Goal: Task Accomplishment & Management: Use online tool/utility

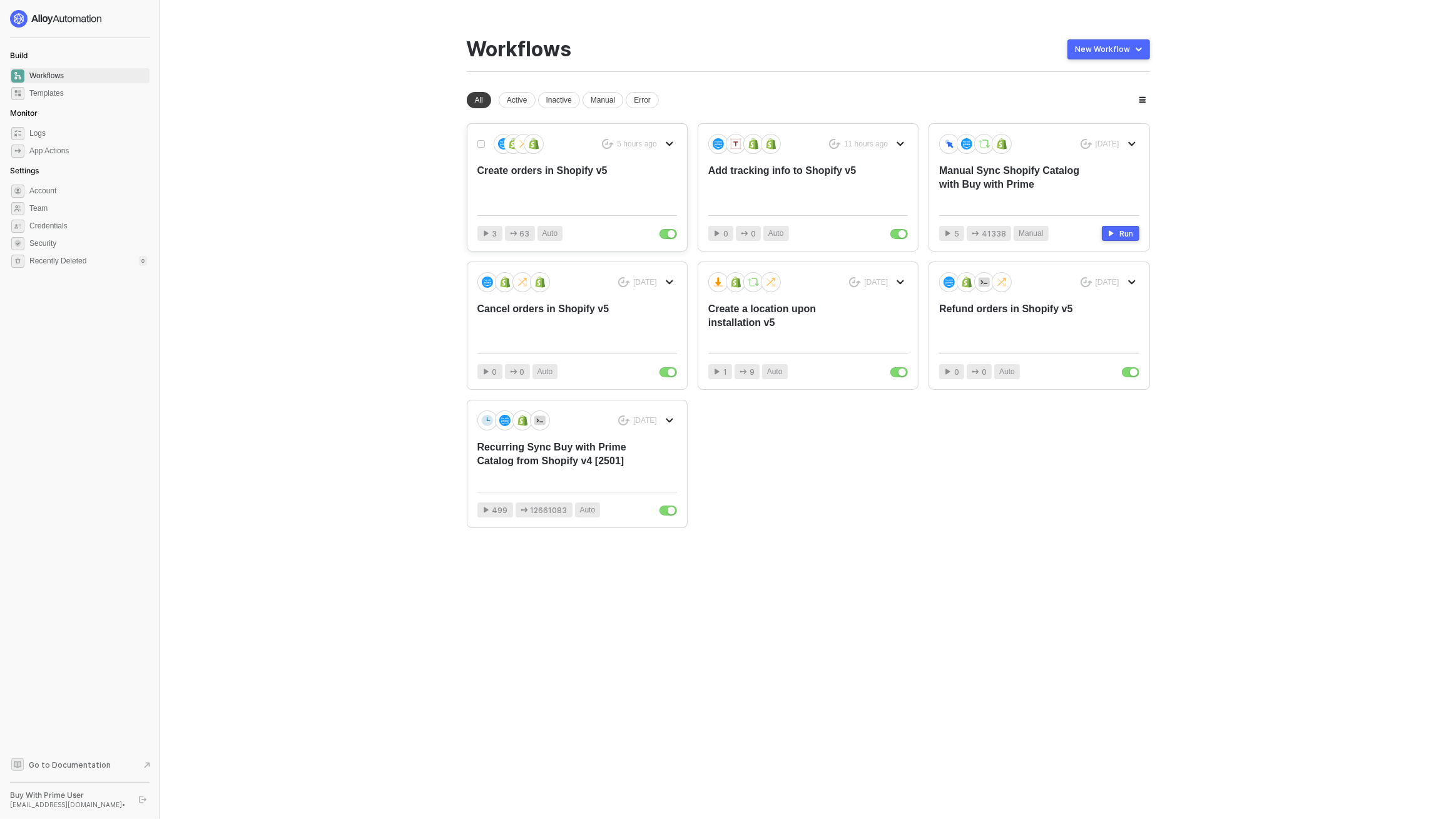
click at [538, 195] on div "Create orders in Shopify v5" at bounding box center [557, 184] width 160 height 41
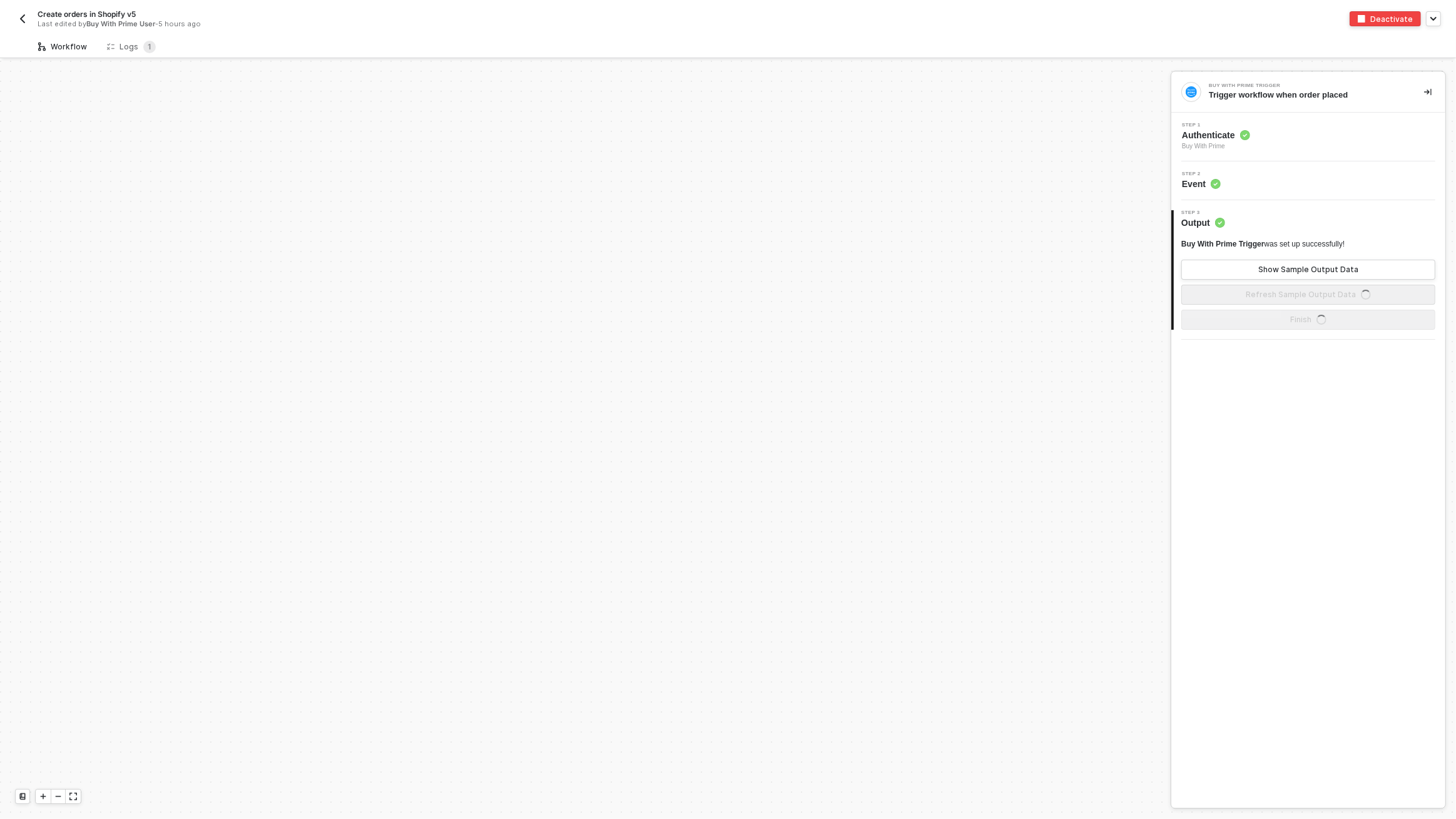
scroll to position [595, 0]
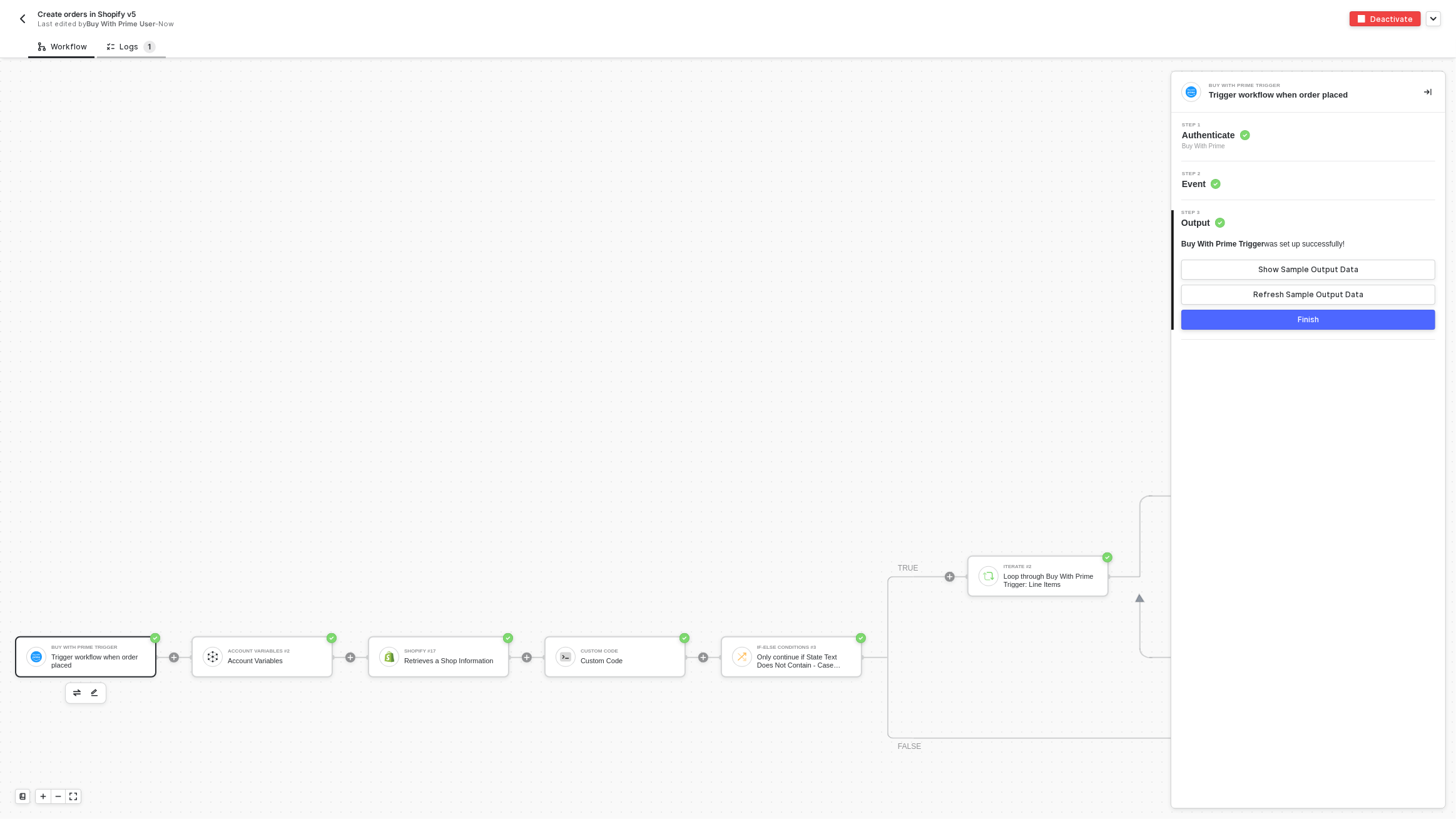
click at [152, 48] on sup "1" at bounding box center [149, 46] width 12 height 12
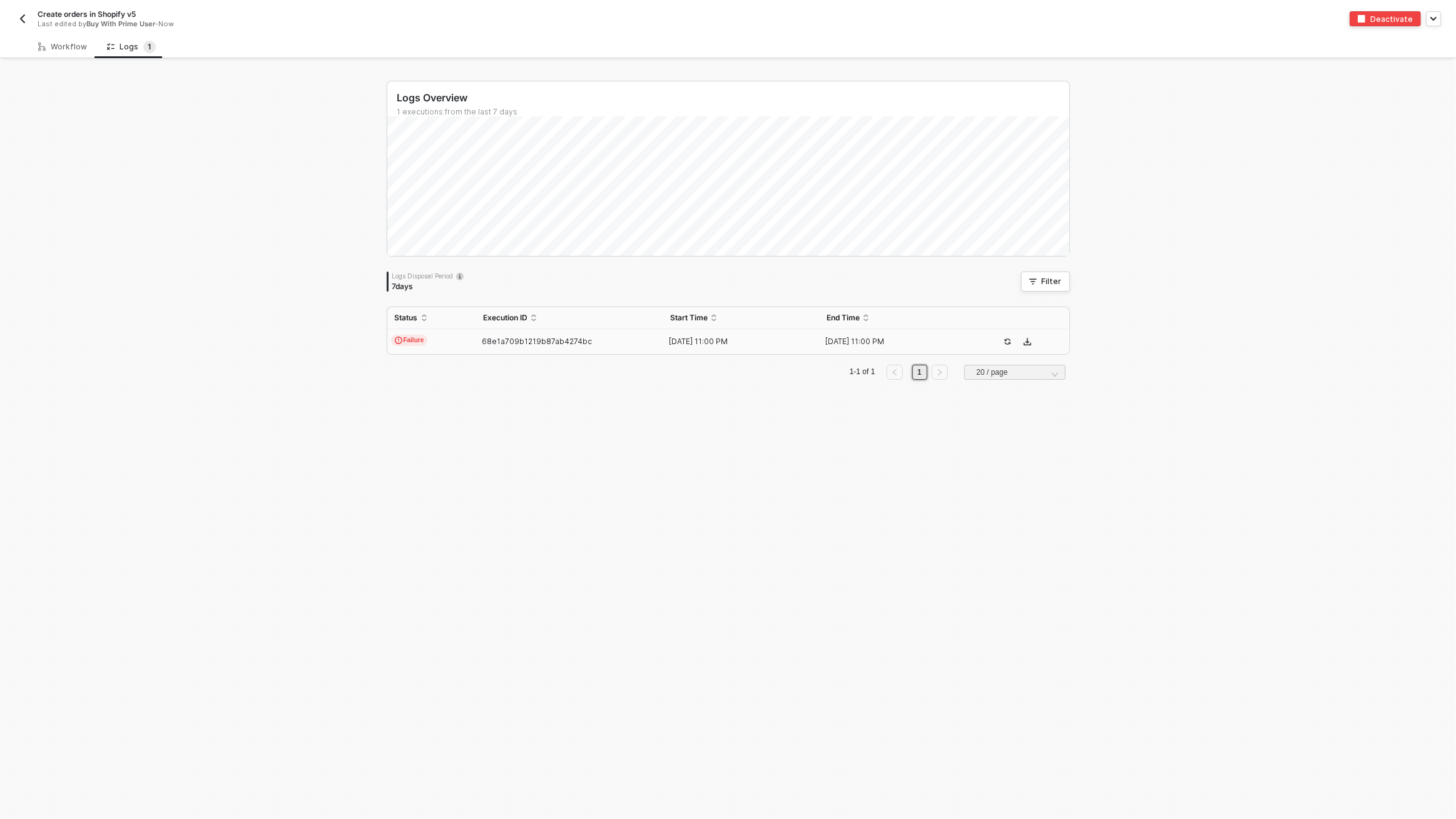
click at [518, 347] on td "68e1a709b1219b87ab4274bc" at bounding box center [570, 342] width 188 height 25
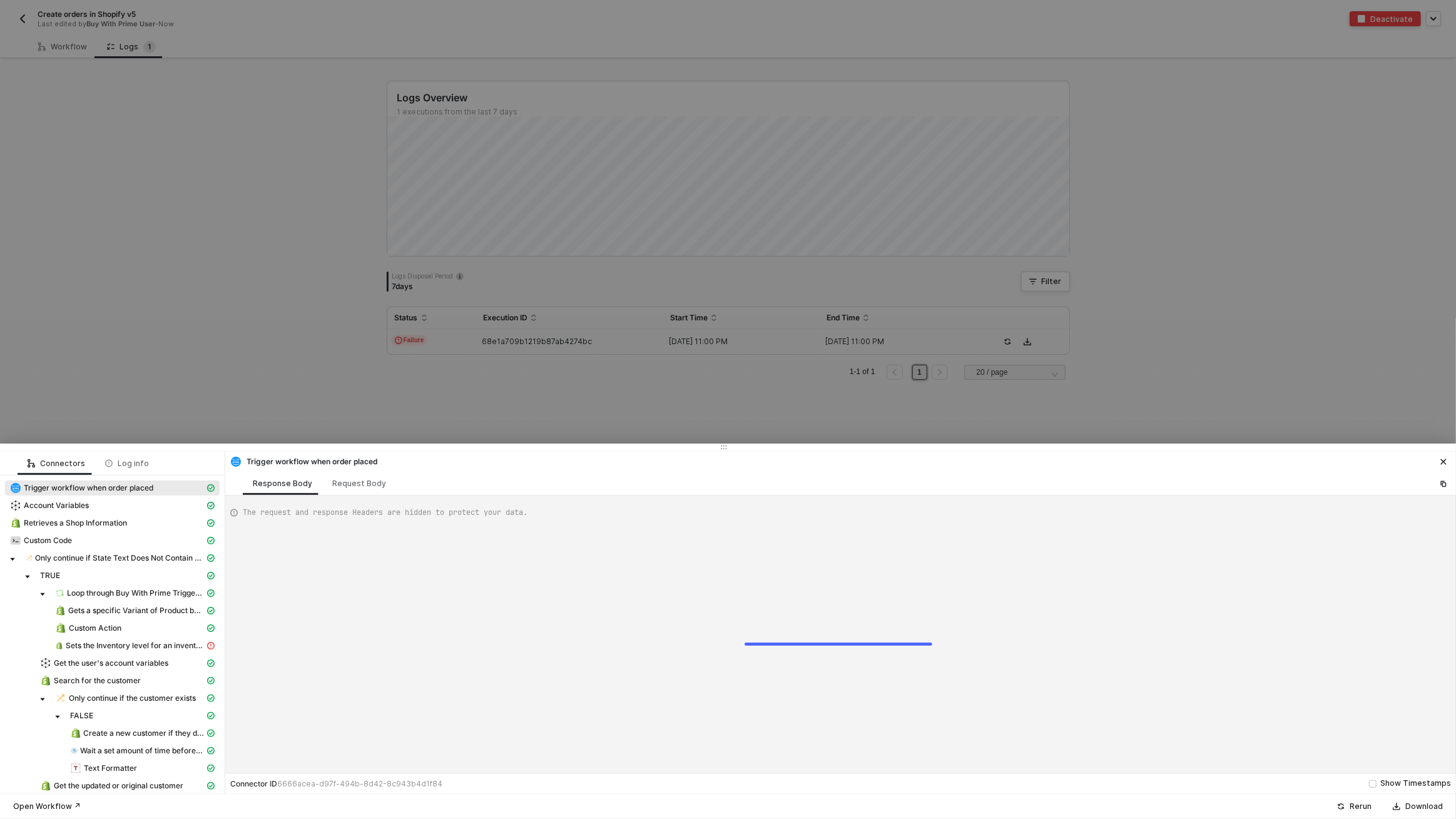
type textarea "{ "json": { "id": "322-SS6F-X8U8V5", "orderState": { "createdAt": "[DATE]T22:59…"
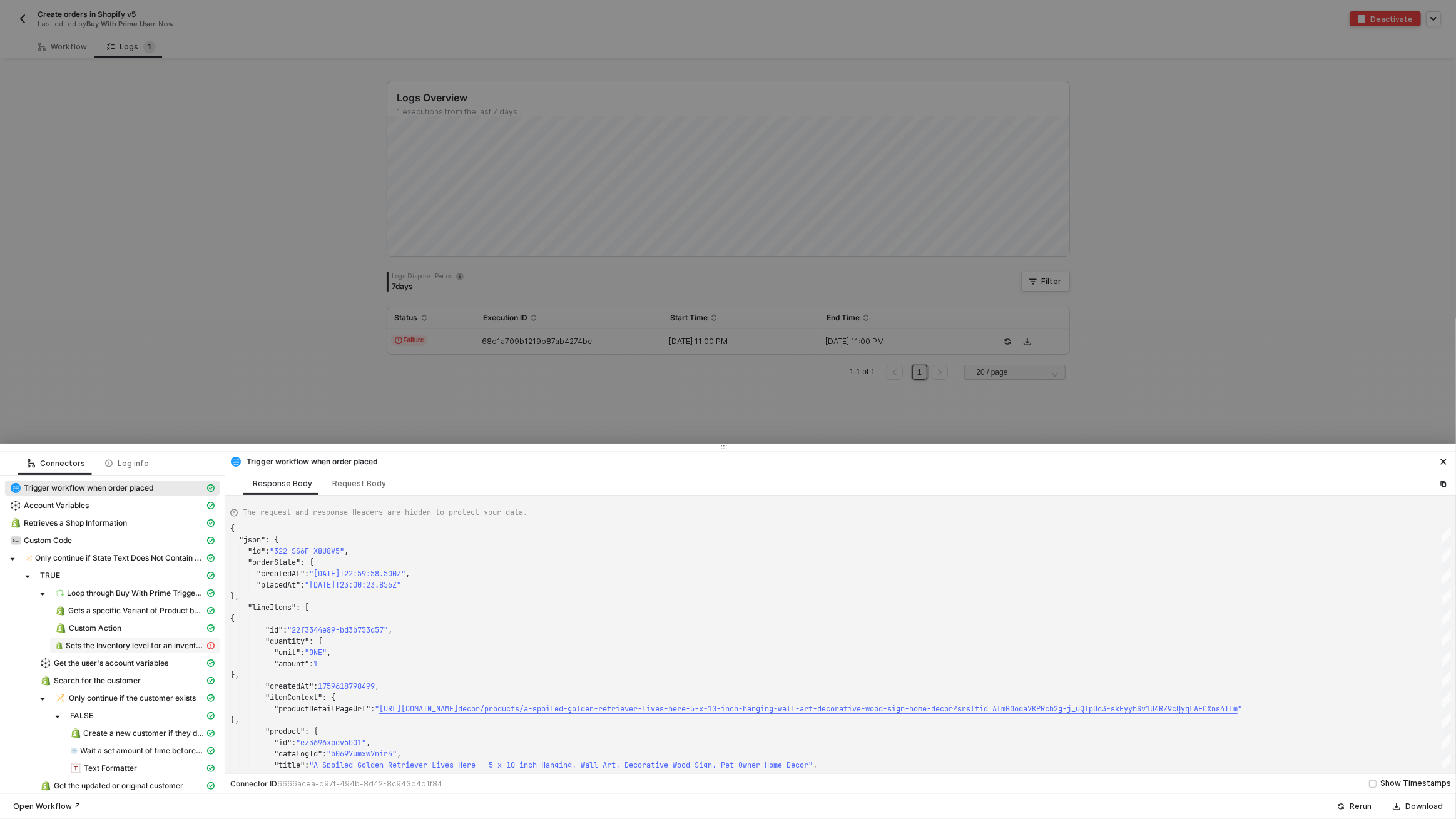
click at [126, 646] on span "Sets the Inventory level for an inventory item at a location" at bounding box center [135, 646] width 139 height 10
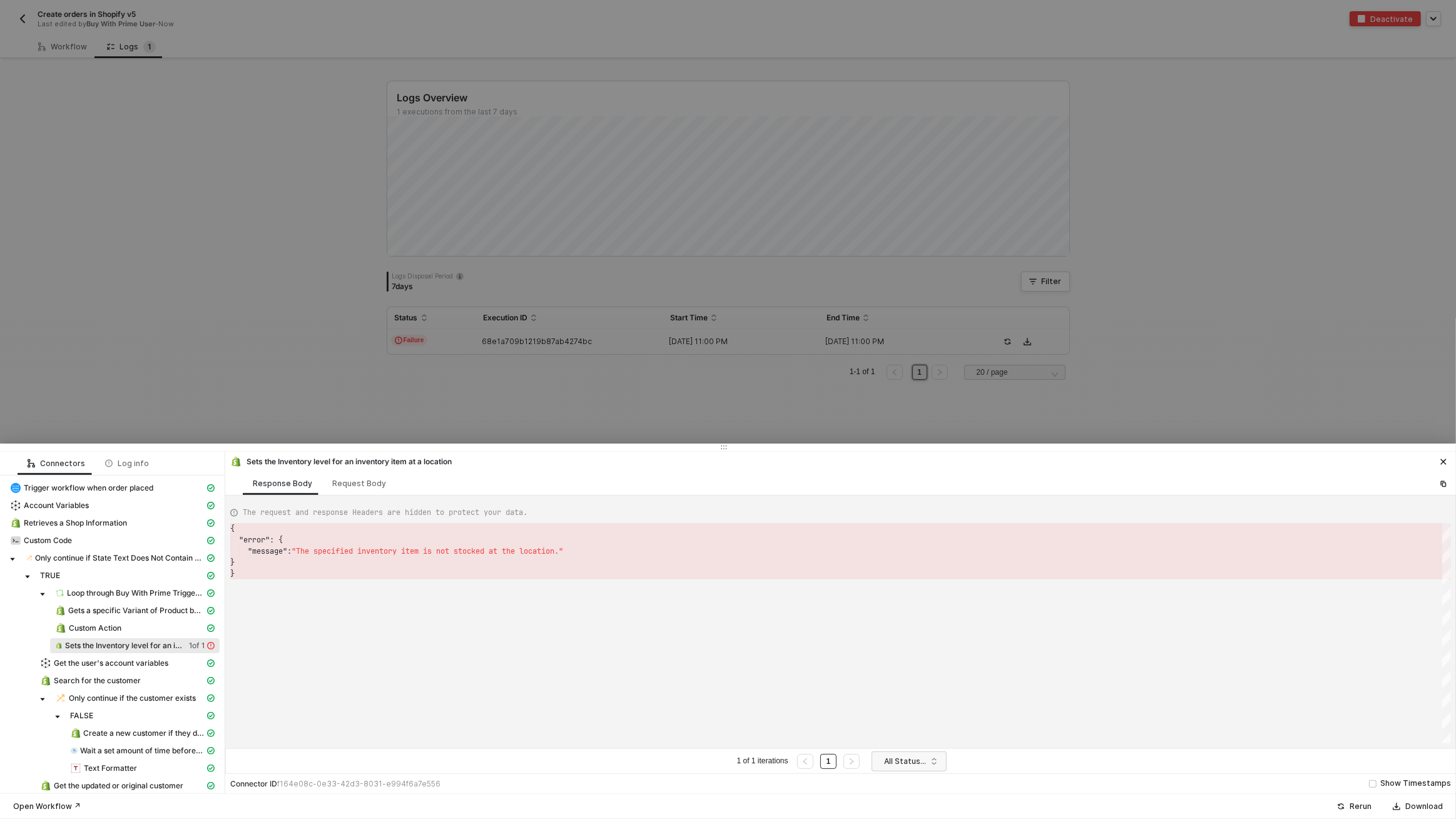
scroll to position [45, 0]
click at [143, 625] on div "Custom Action" at bounding box center [129, 628] width 149 height 12
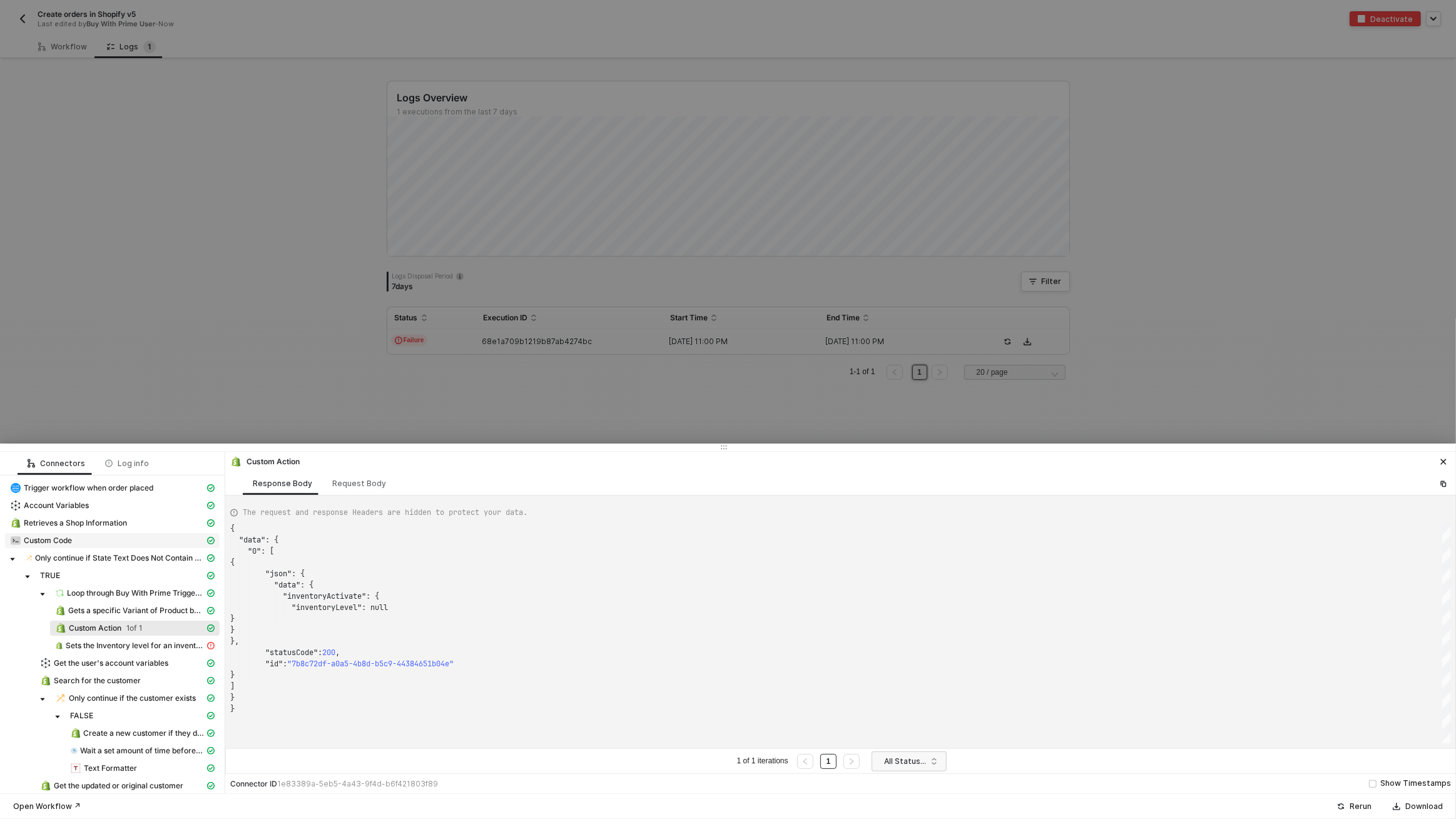
scroll to position [113, 0]
click at [93, 499] on span "Account Variables" at bounding box center [112, 506] width 214 height 15
type textarea "{ "json": { "variables": { "v5LocationId": 106739826985, "Honey Dew Gifts-v5Loc…"
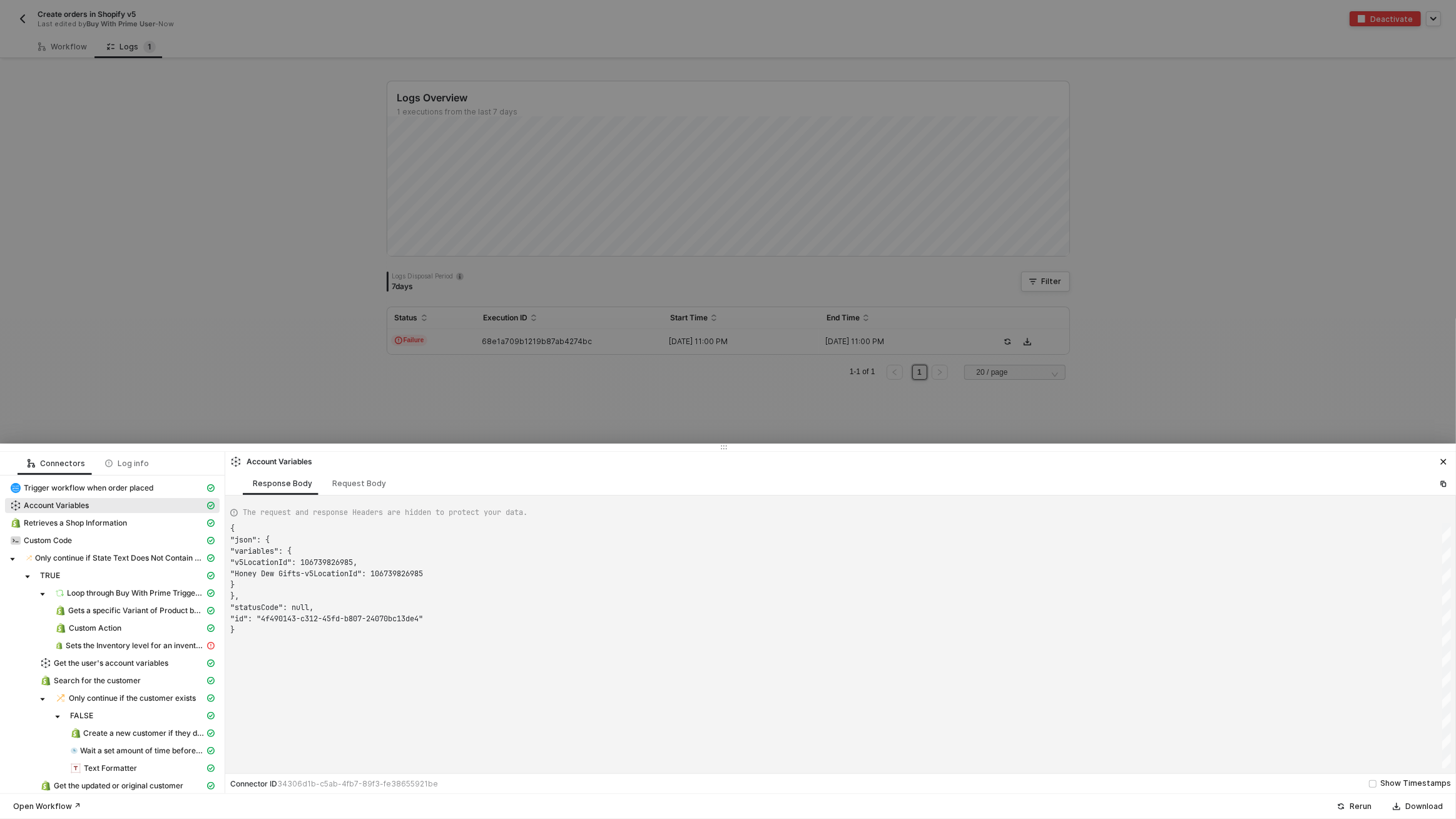
scroll to position [101, 0]
click at [87, 633] on div "Custom Action" at bounding box center [129, 628] width 149 height 12
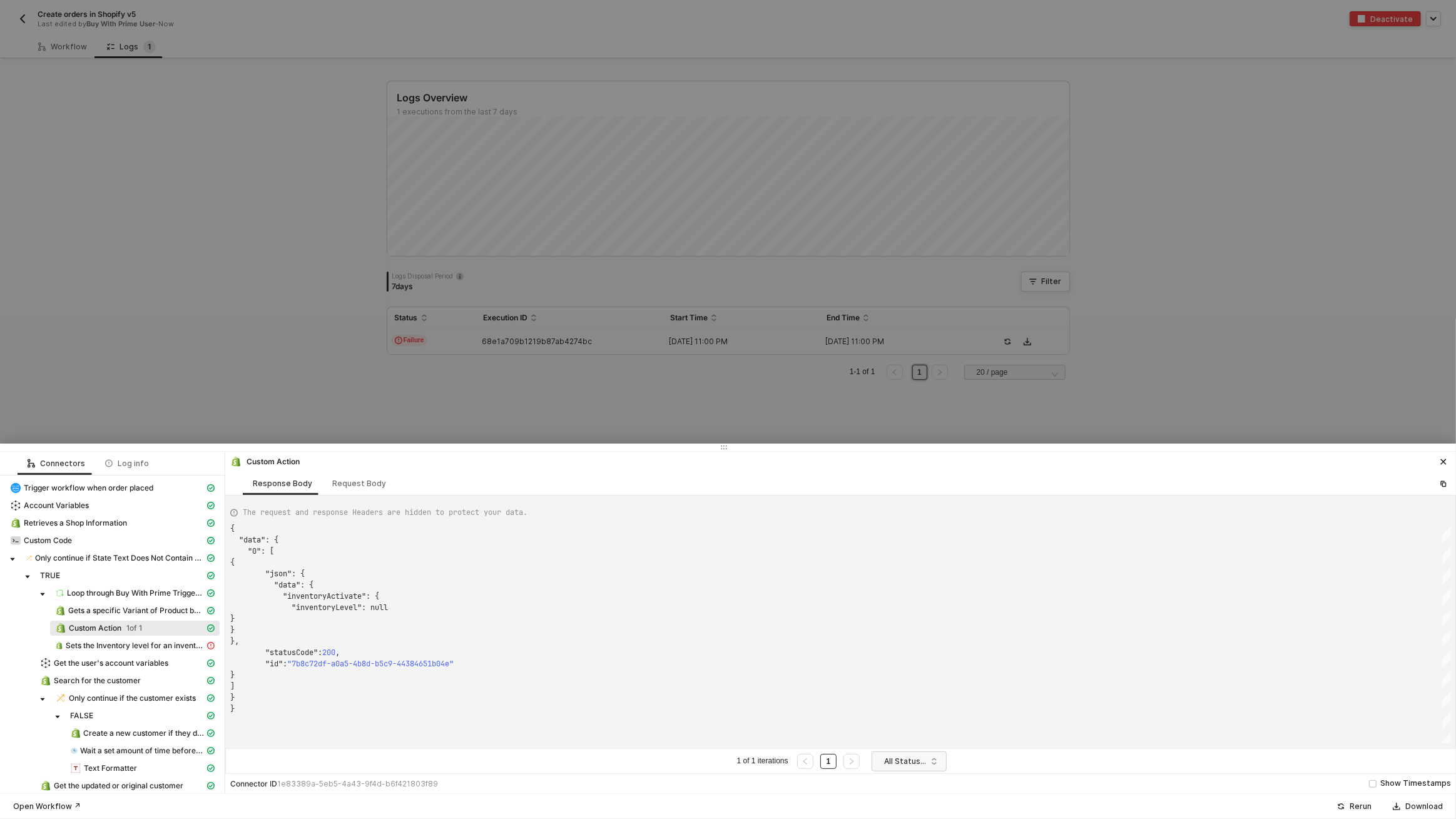
scroll to position [113, 0]
click at [353, 490] on div "Request Body" at bounding box center [359, 483] width 74 height 23
type textarea "[ { "keyValuePairs": [], "apiVersion": "shopifyV1", "resource": "custom", "oper…"
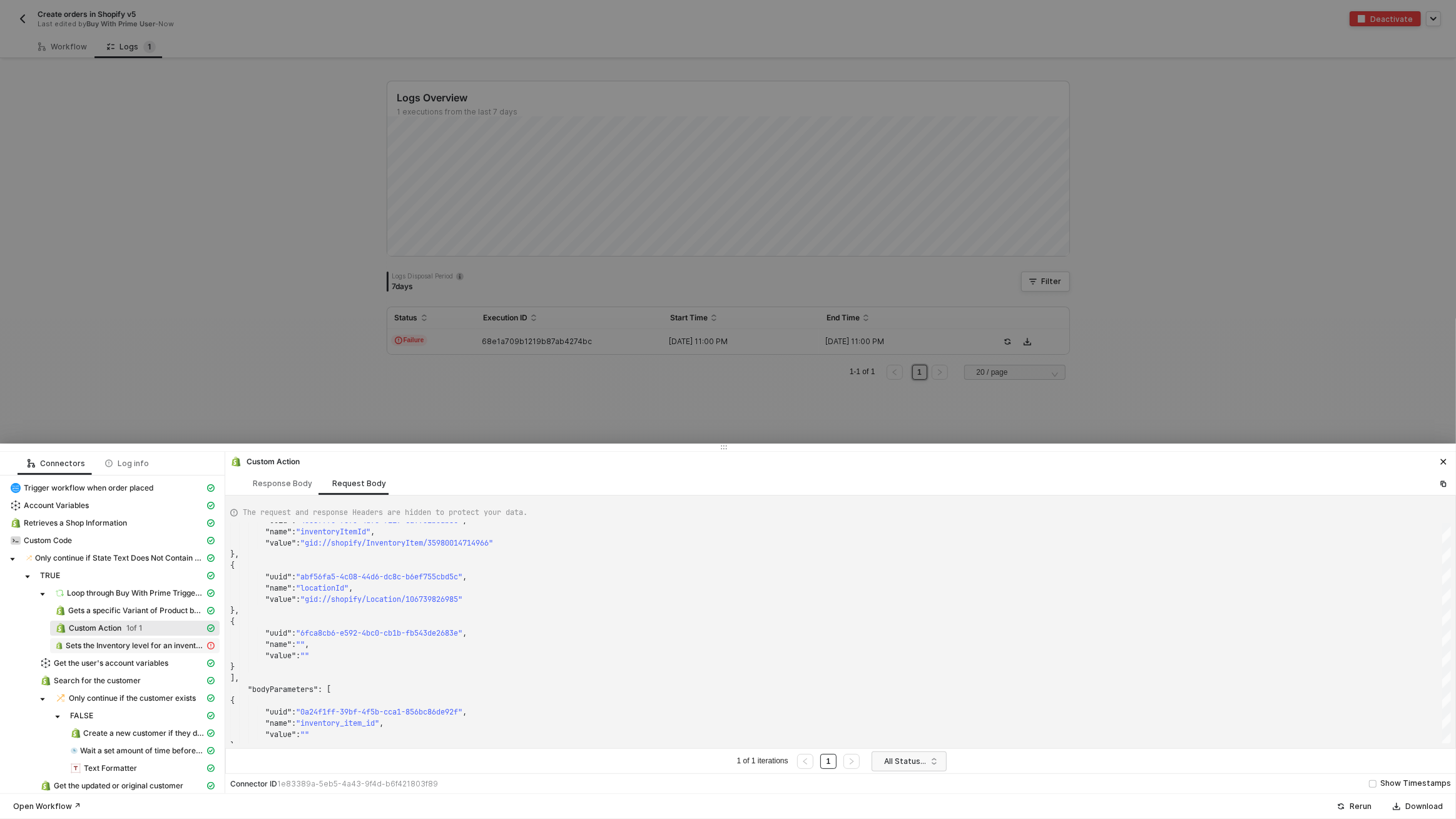
click at [174, 646] on span "Sets the Inventory level for an inventory item at a location" at bounding box center [135, 646] width 139 height 10
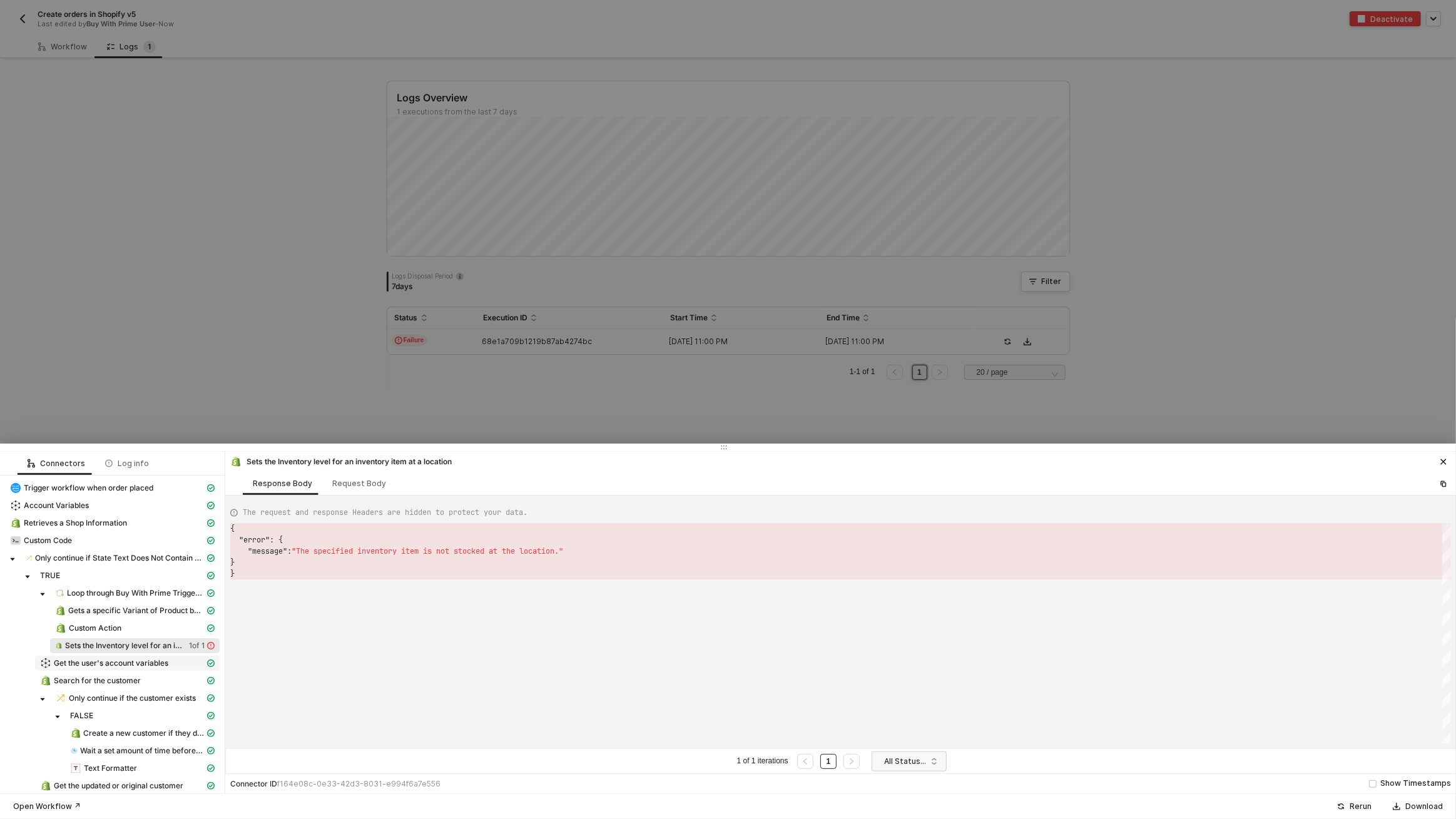
scroll to position [45, 0]
click at [168, 663] on span "Get the user's account variables" at bounding box center [111, 664] width 115 height 10
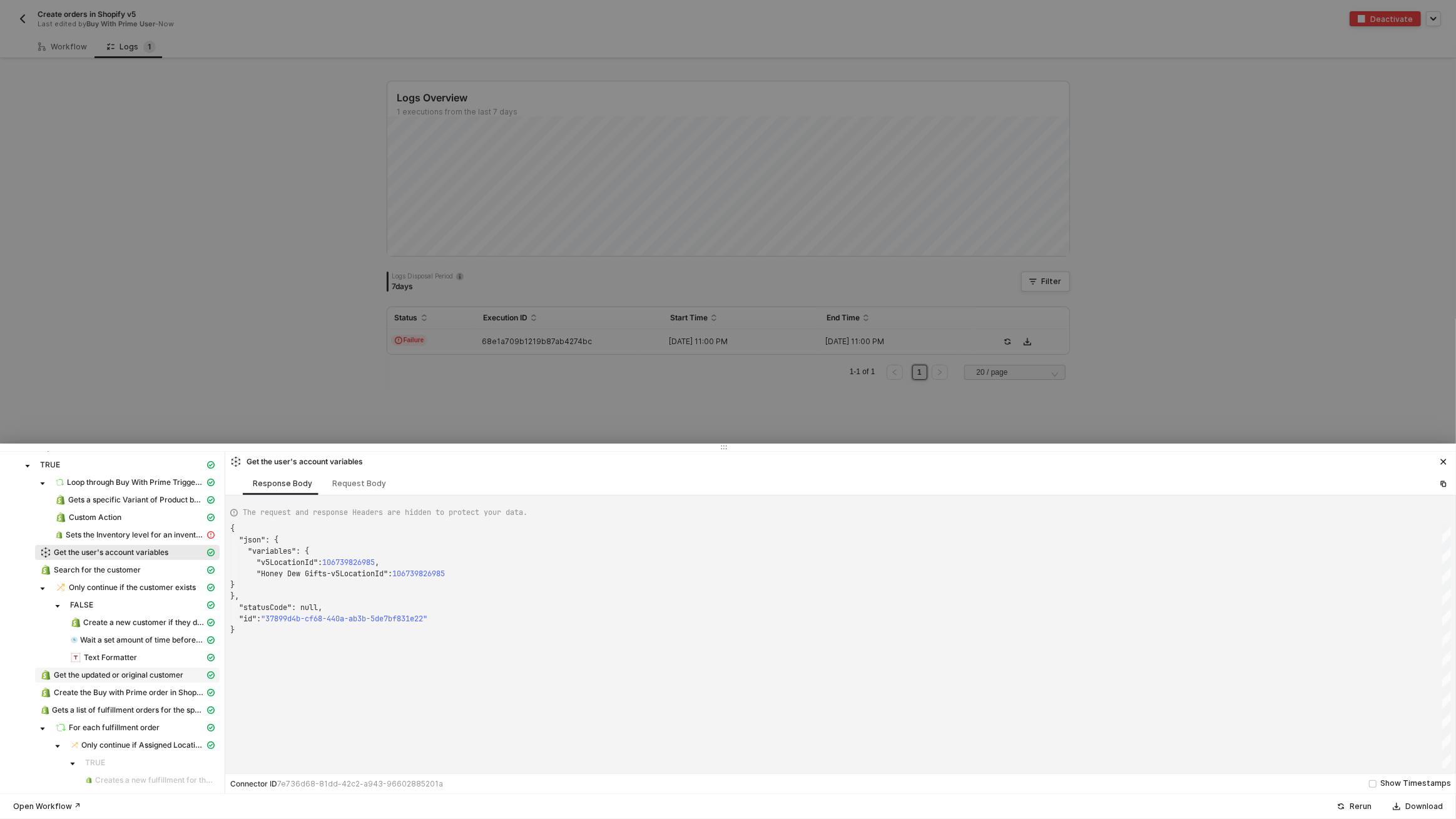
scroll to position [165, 0]
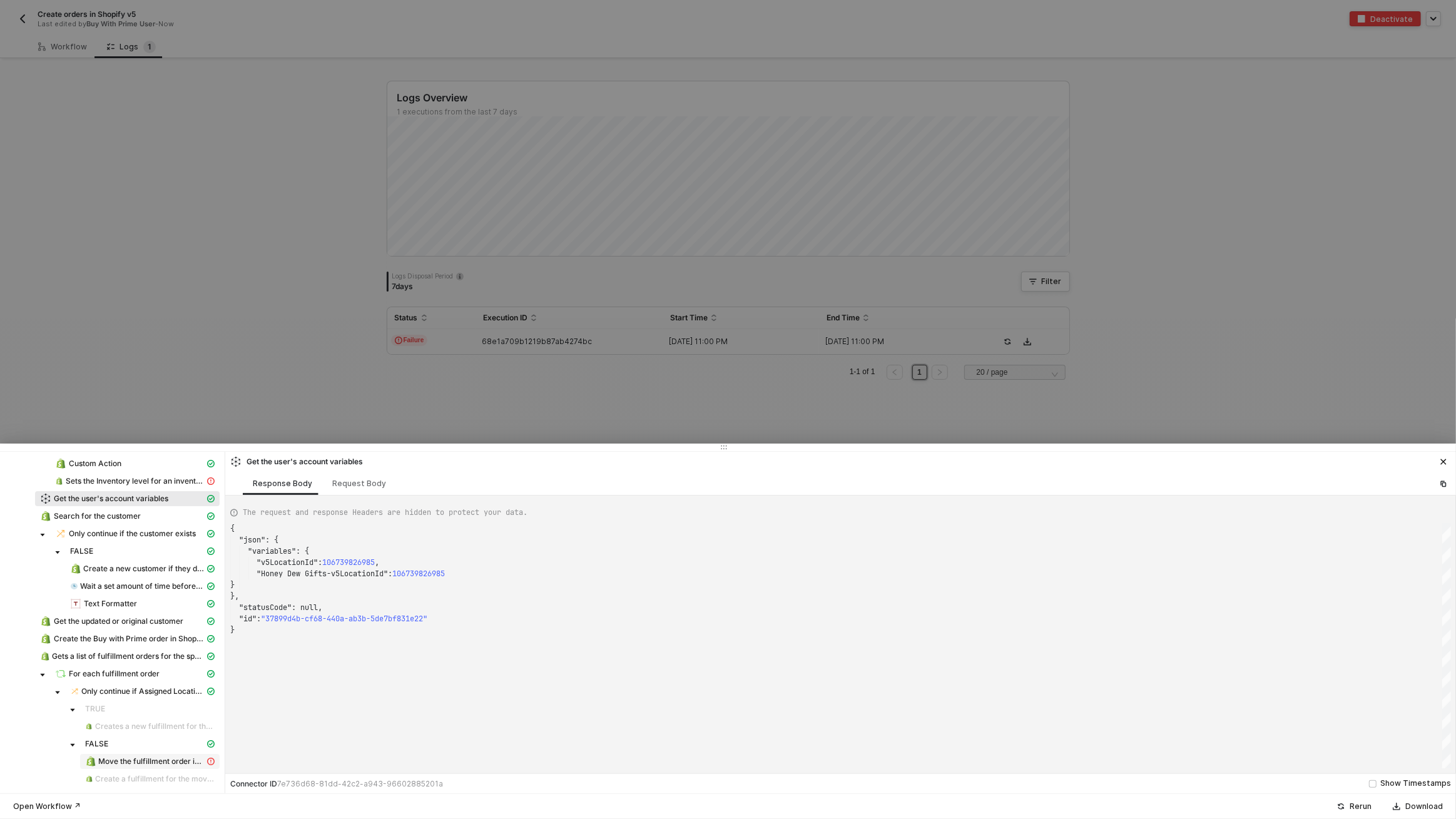
click at [153, 756] on div "Move the fulfillment order if not" at bounding box center [145, 762] width 120 height 12
type textarea "{ "statusCode": 422, "message": "Error : [\n \"The origin location's fulfillmen…"
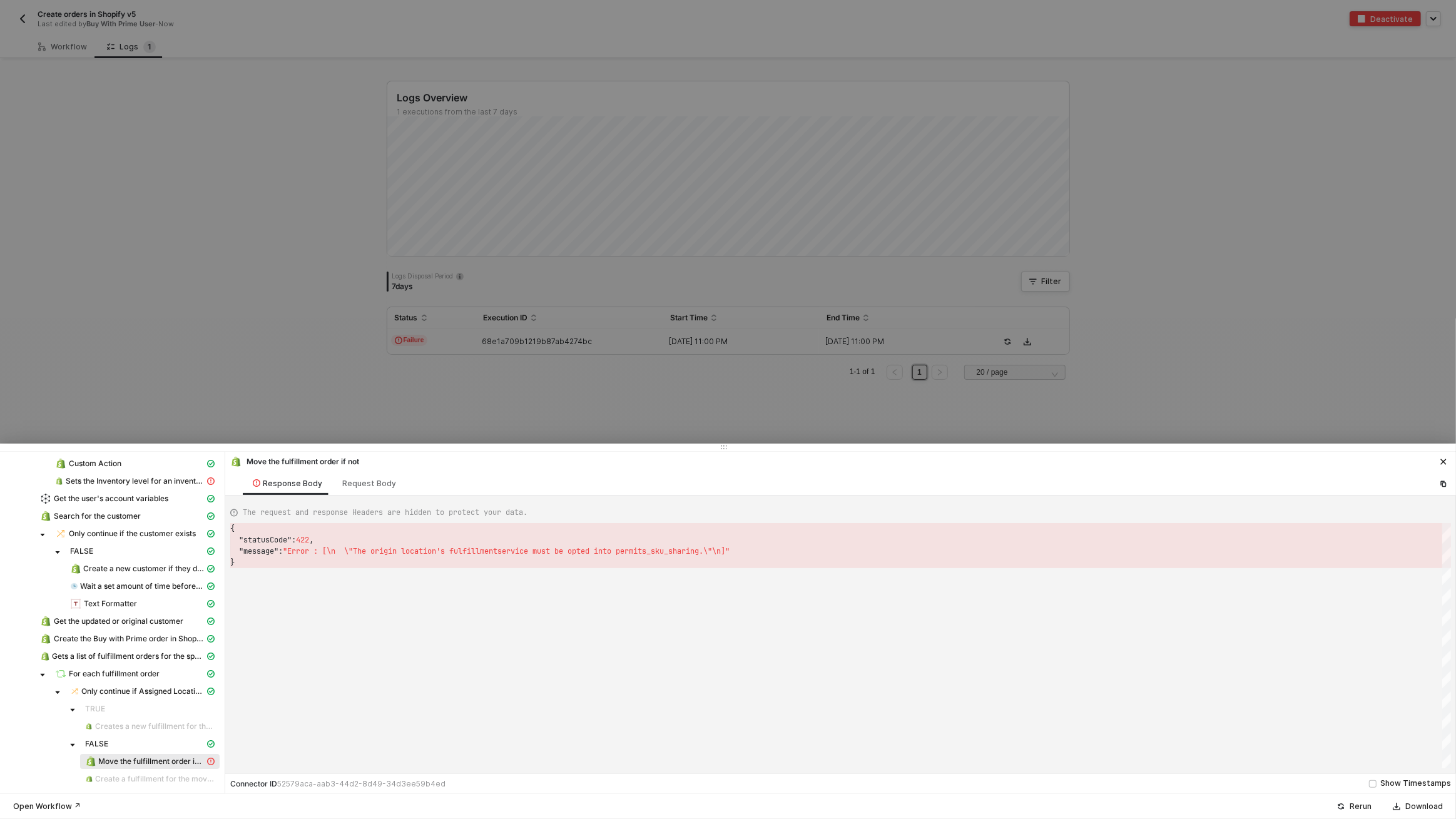
scroll to position [0, 0]
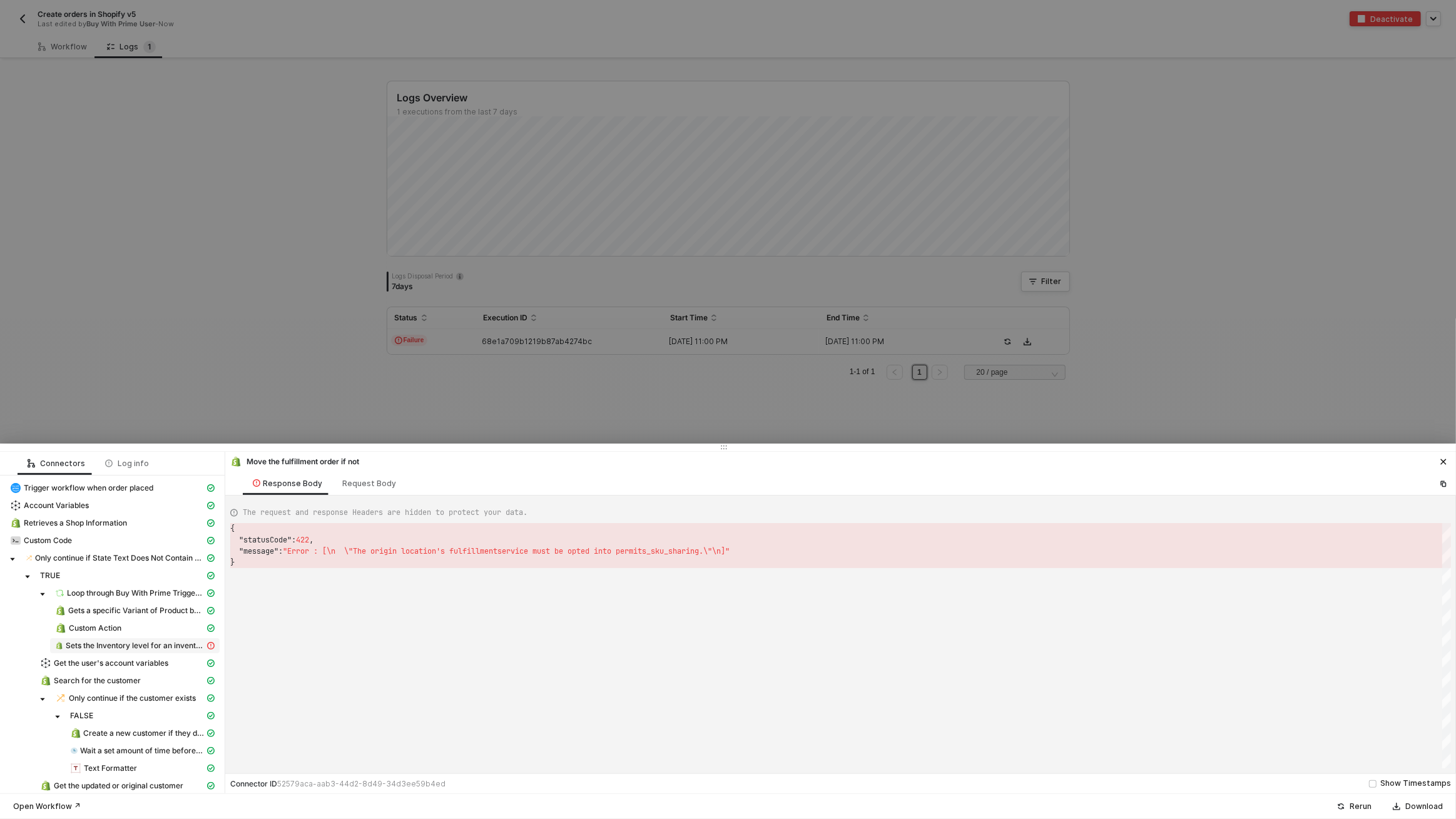
click at [141, 644] on span "Sets the Inventory level for an inventory item at a location" at bounding box center [135, 646] width 139 height 10
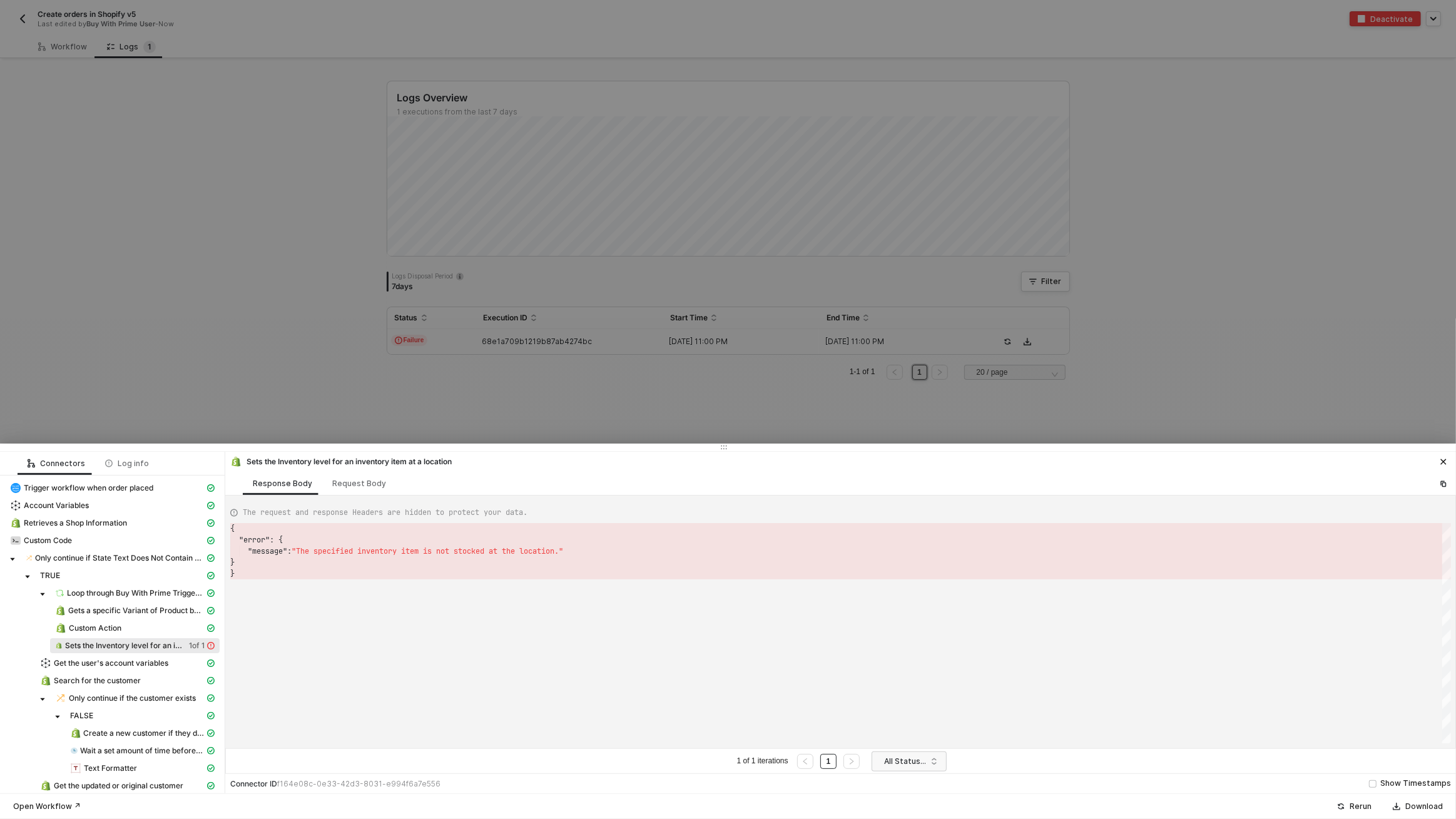
scroll to position [45, 0]
click at [370, 489] on div "Request Body" at bounding box center [359, 483] width 74 height 23
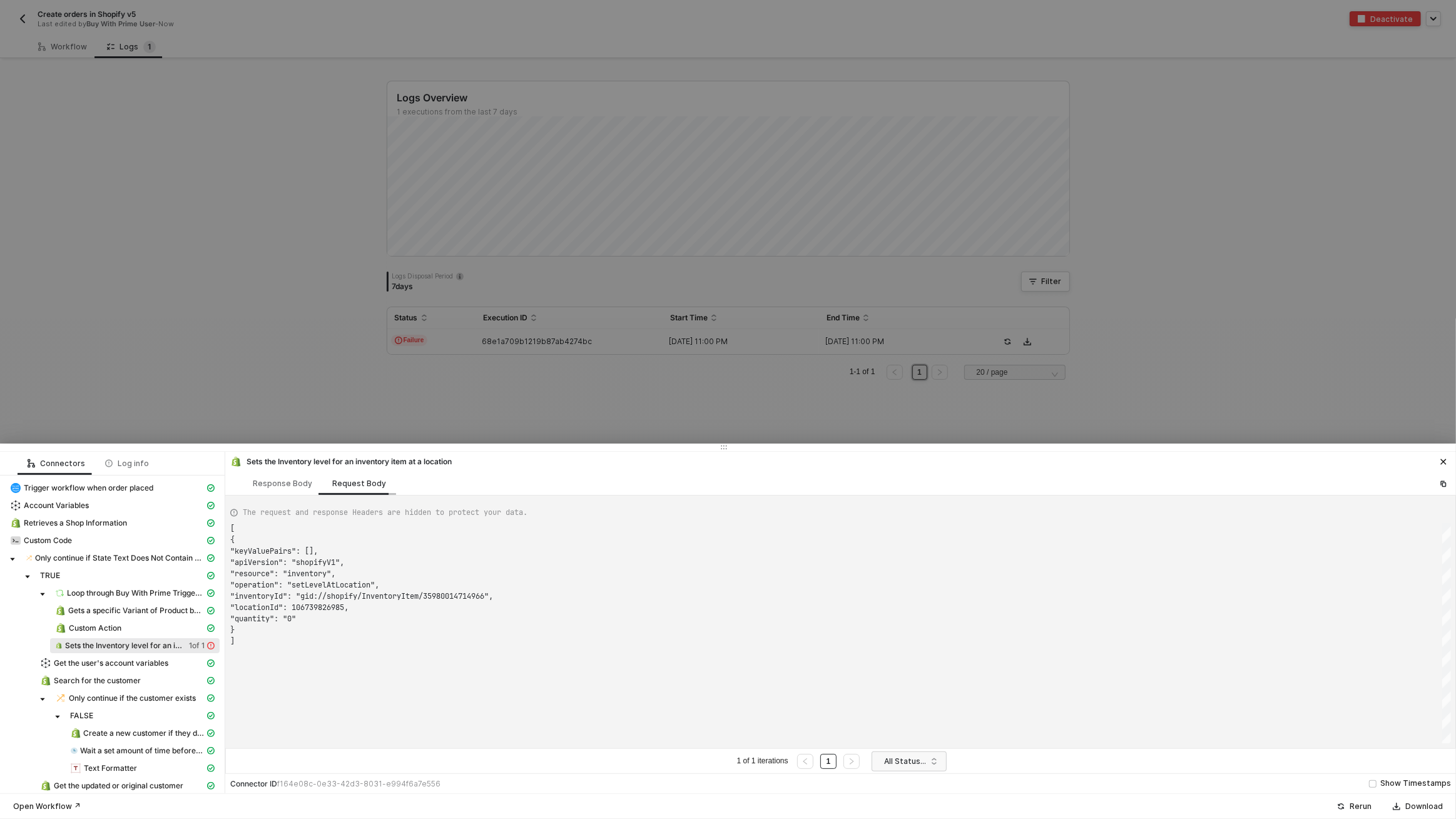
scroll to position [113, 0]
click at [292, 485] on div "Response Body" at bounding box center [282, 484] width 59 height 10
type textarea "{ "error": { "message": "The specified inventory item is not stocked at the loc…"
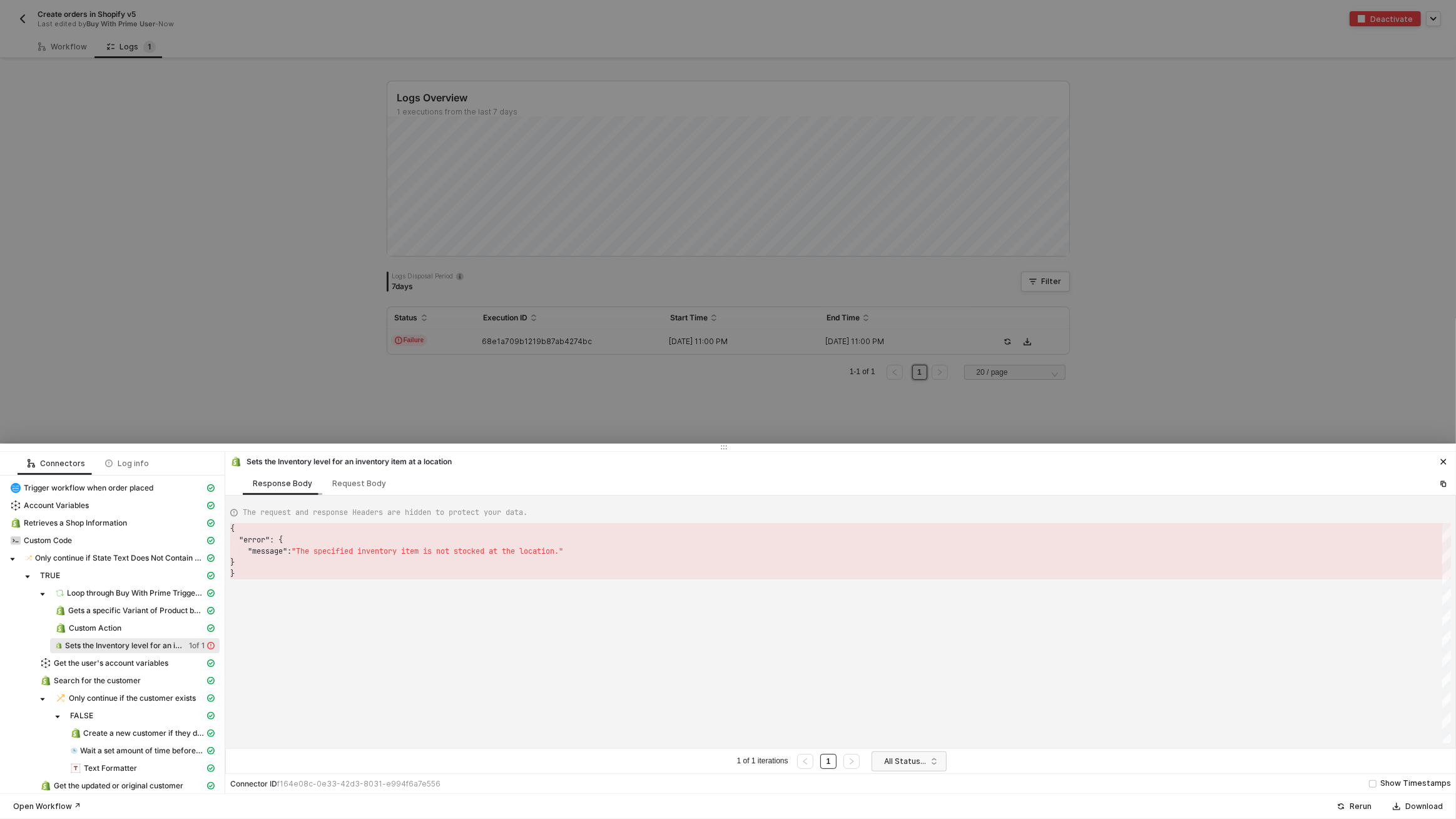
scroll to position [45, 0]
